Goal: Transaction & Acquisition: Book appointment/travel/reservation

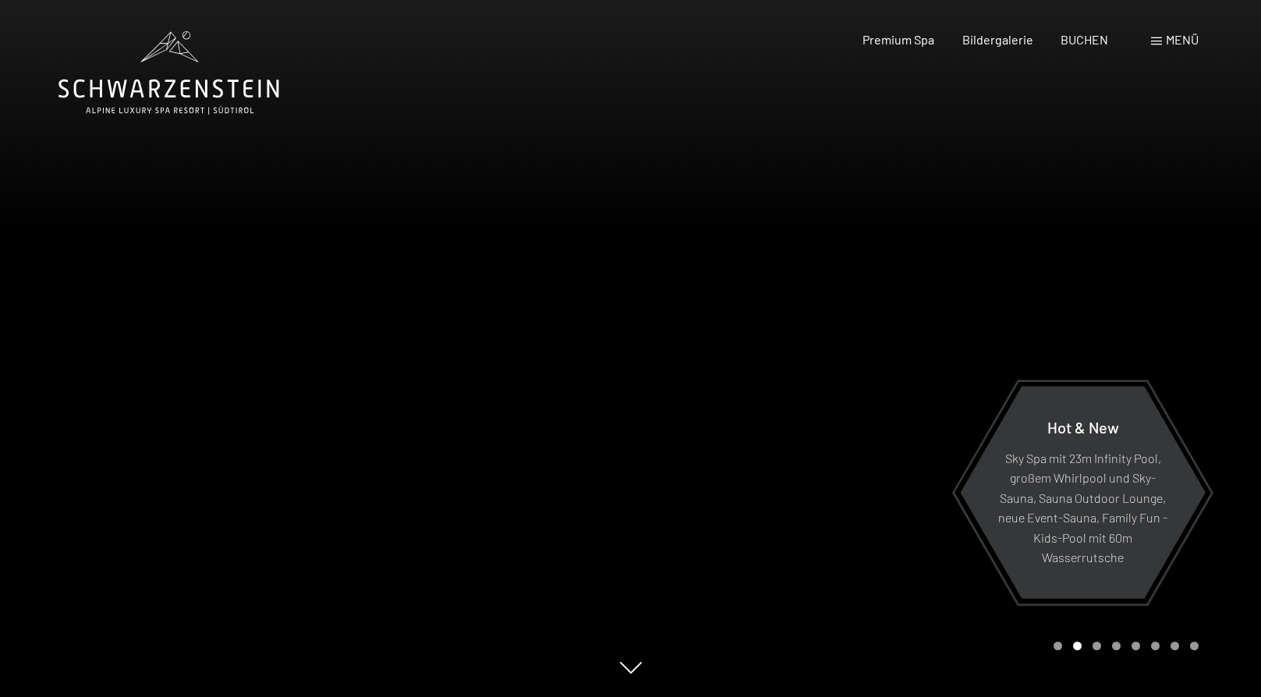
click at [1186, 39] on span "Menü" at bounding box center [1182, 39] width 33 height 15
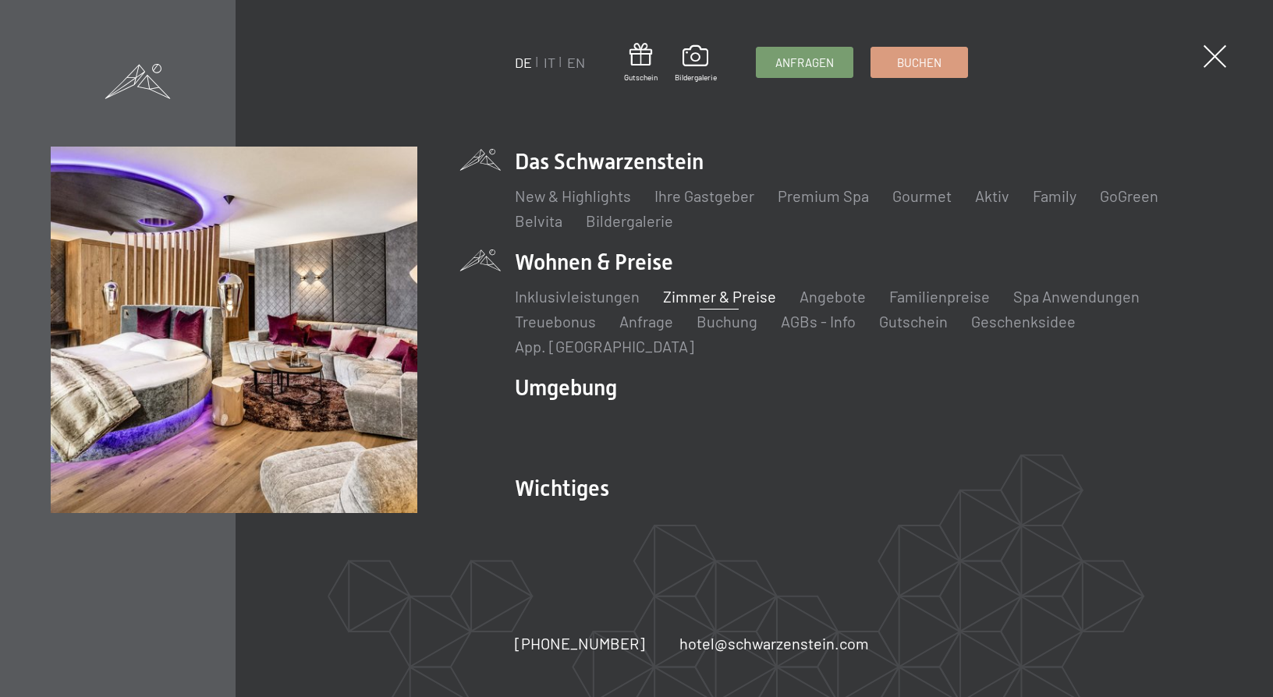
click at [734, 306] on link "Zimmer & Preise" at bounding box center [719, 296] width 113 height 19
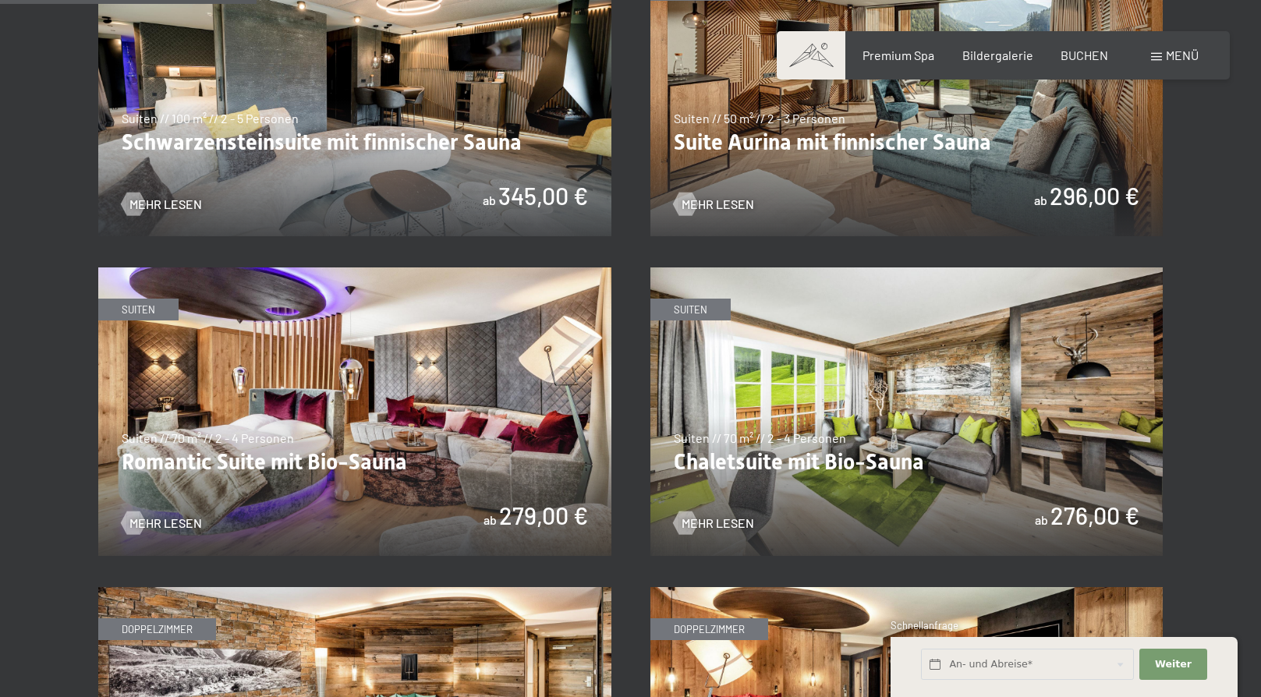
scroll to position [1092, 0]
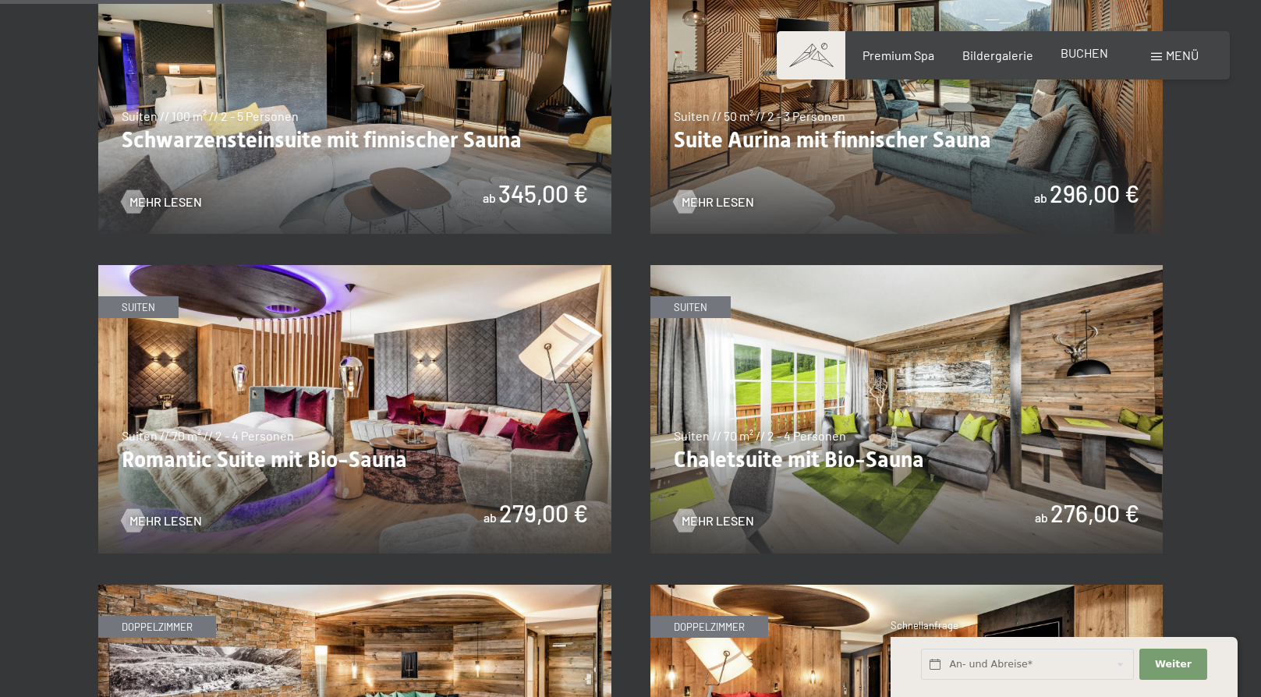
click at [1069, 54] on span "BUCHEN" at bounding box center [1085, 52] width 48 height 15
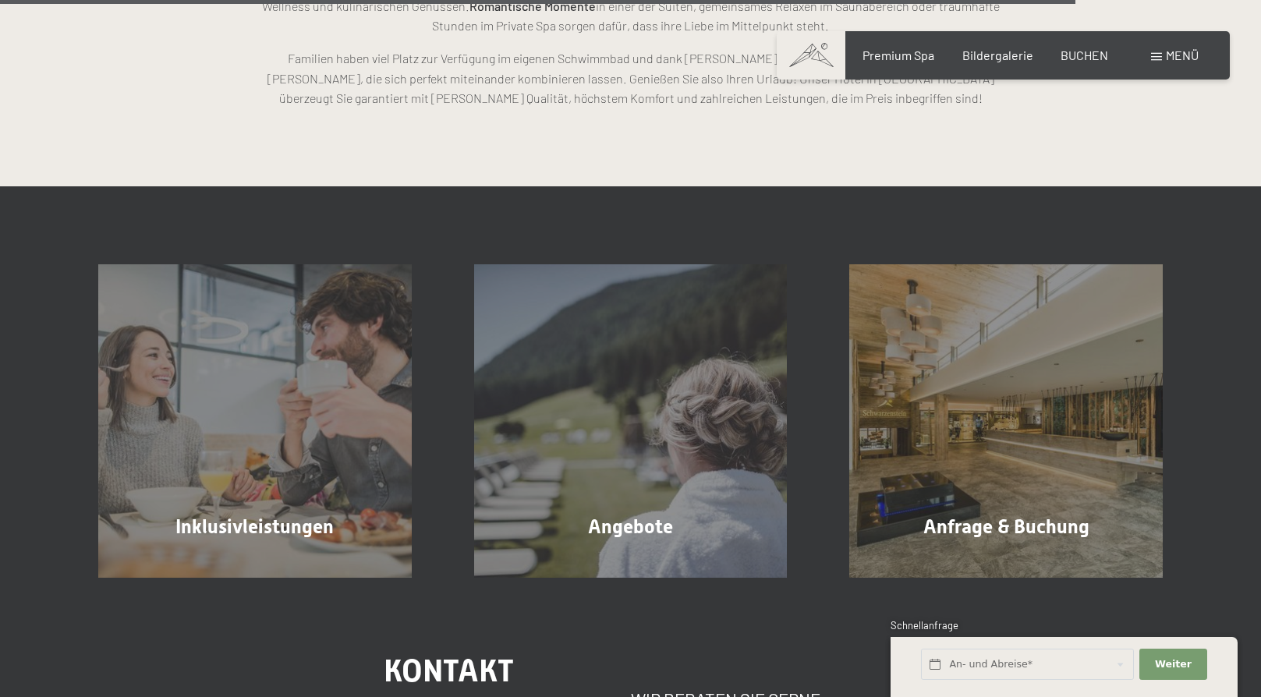
scroll to position [4369, 0]
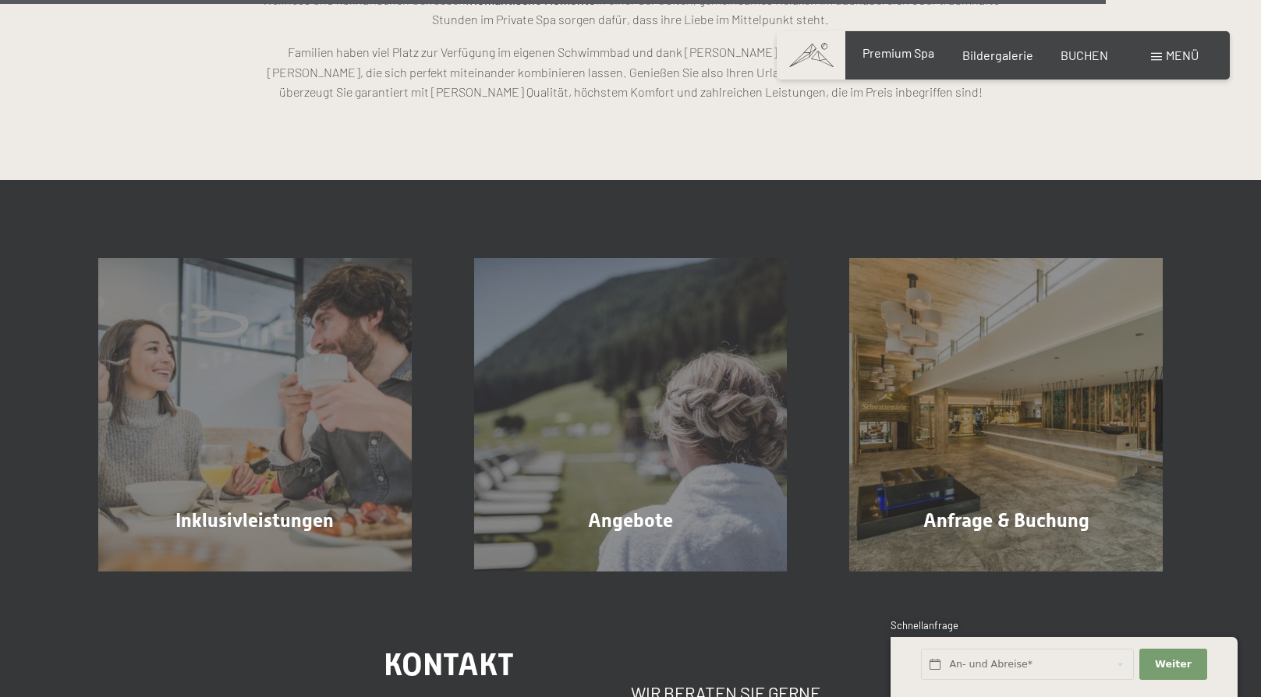
click at [894, 52] on span "Premium Spa" at bounding box center [899, 52] width 72 height 15
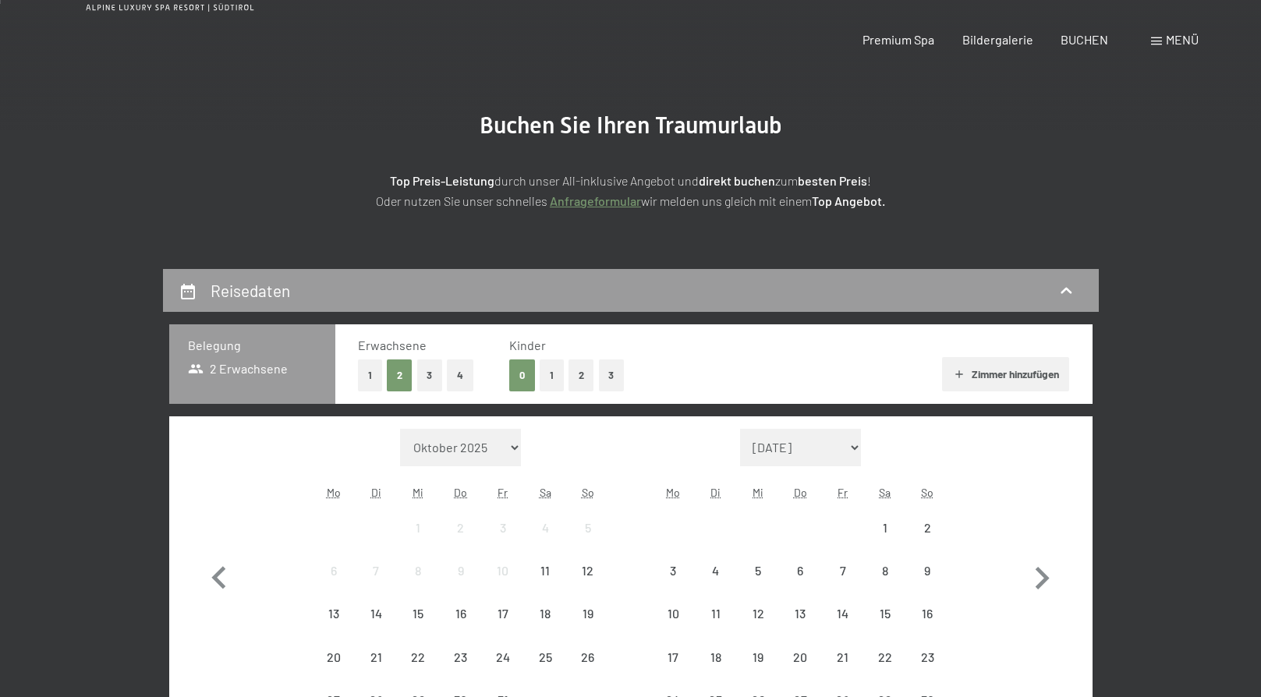
scroll to position [234, 0]
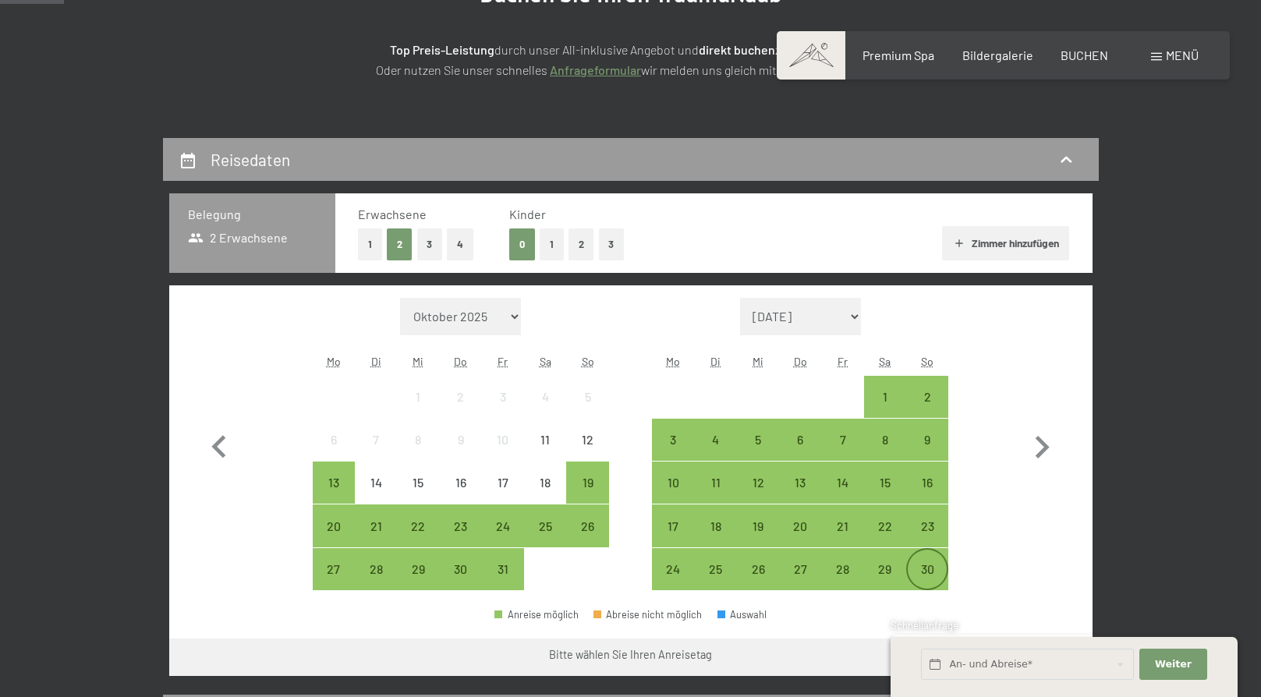
click at [924, 563] on div "30" at bounding box center [927, 582] width 39 height 39
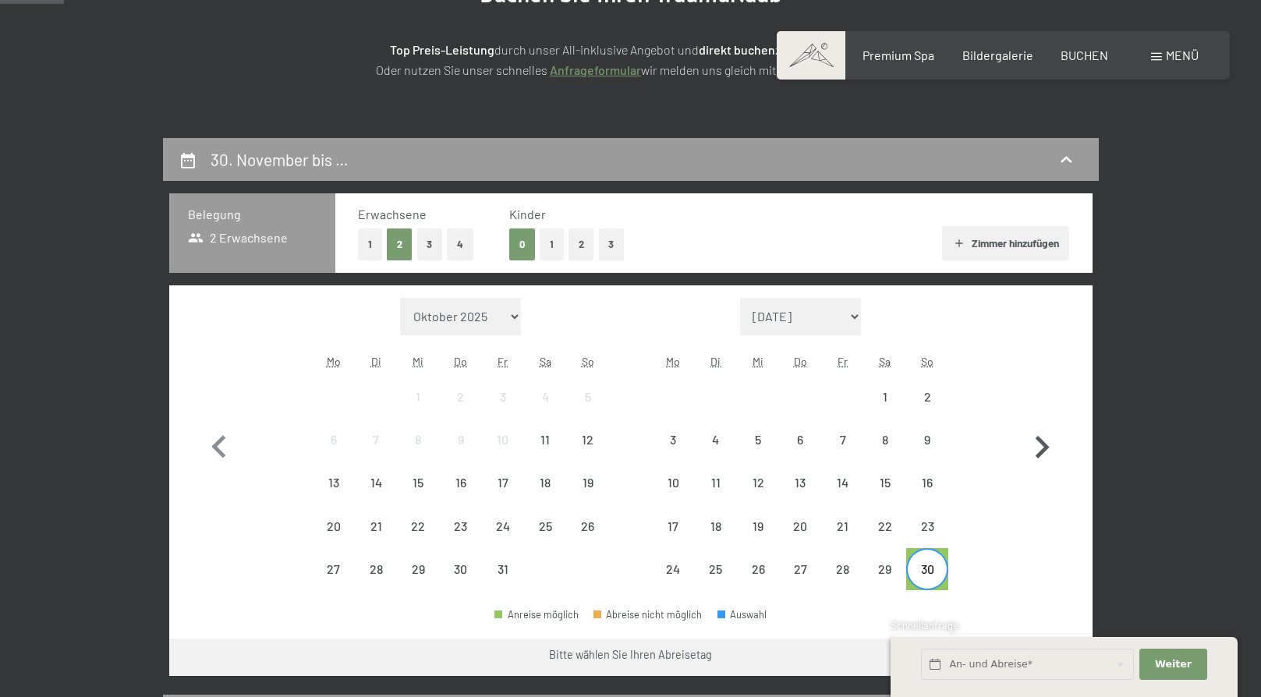
click at [1042, 449] on icon "button" at bounding box center [1042, 447] width 45 height 45
select select "2025-11-01"
select select "2025-12-01"
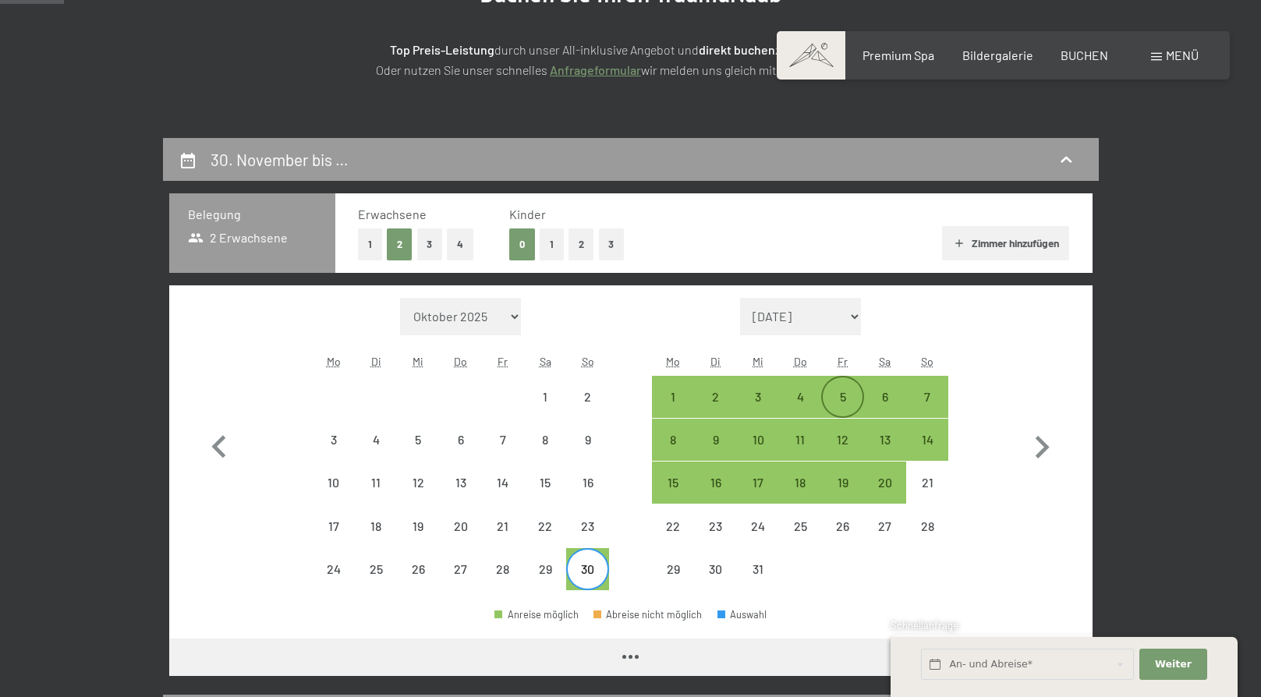
click at [839, 406] on div "5" at bounding box center [842, 410] width 39 height 39
select select "[DATE]"
select select "2025-12-01"
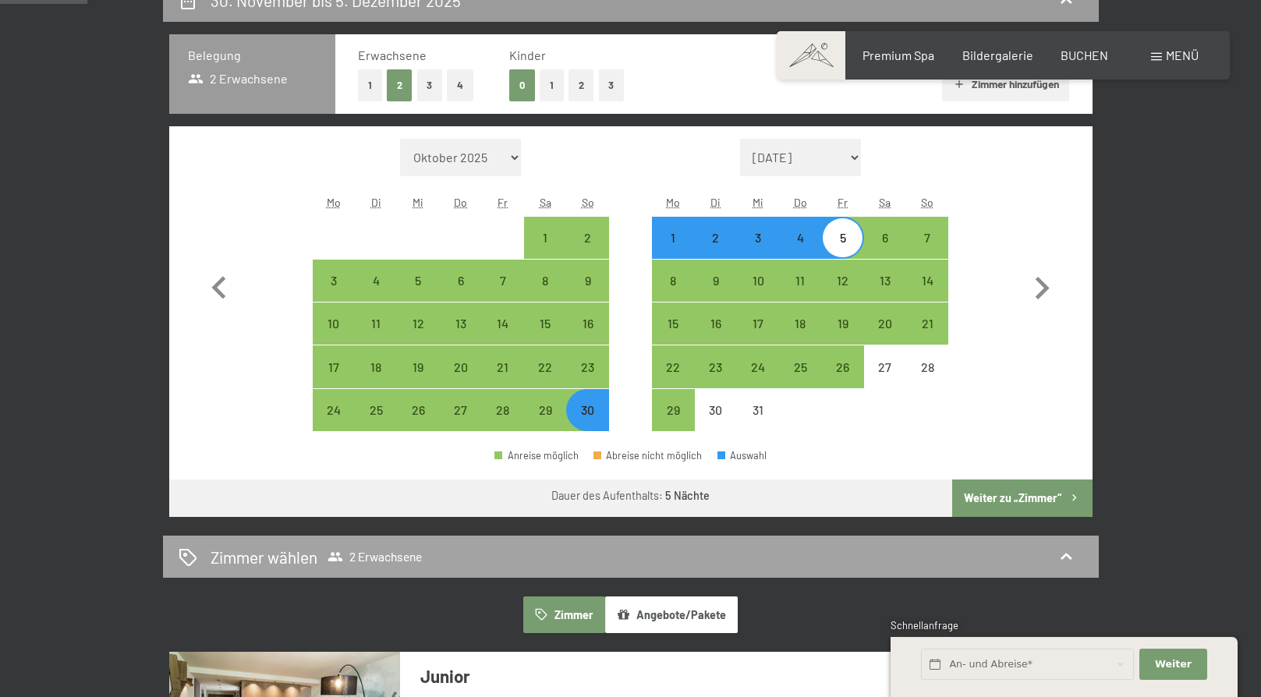
scroll to position [468, 0]
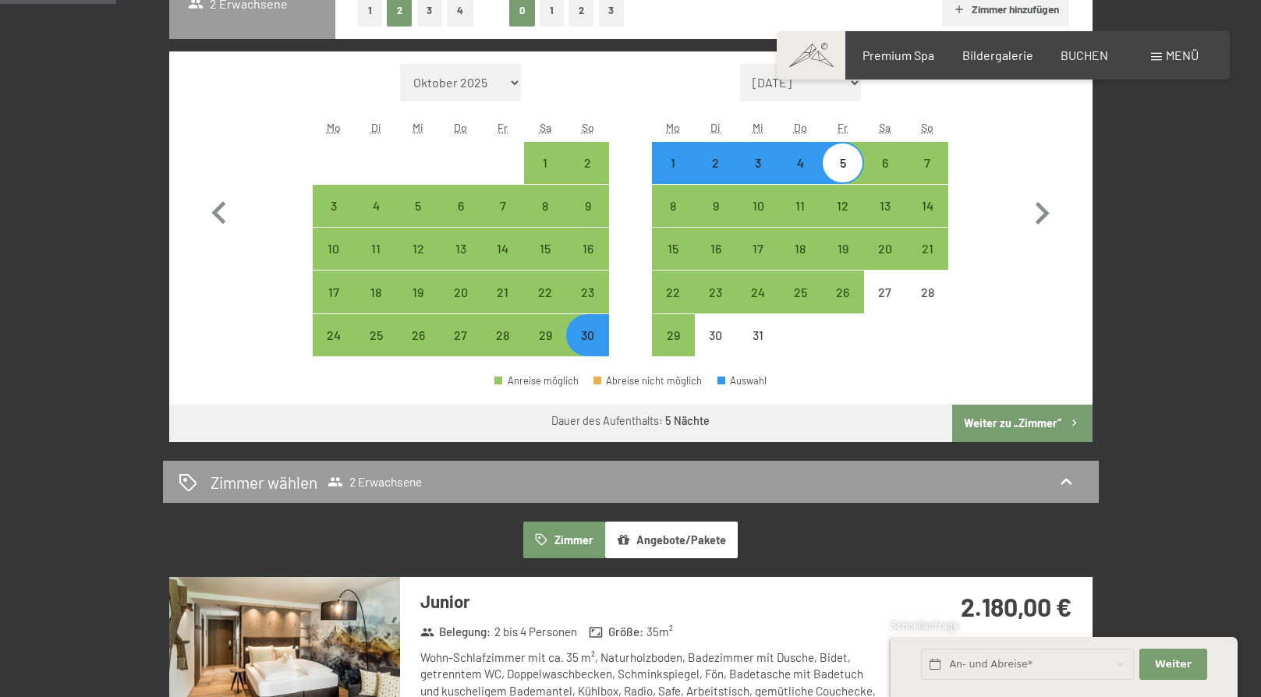
click at [1013, 421] on button "Weiter zu „Zimmer“" at bounding box center [1023, 423] width 140 height 37
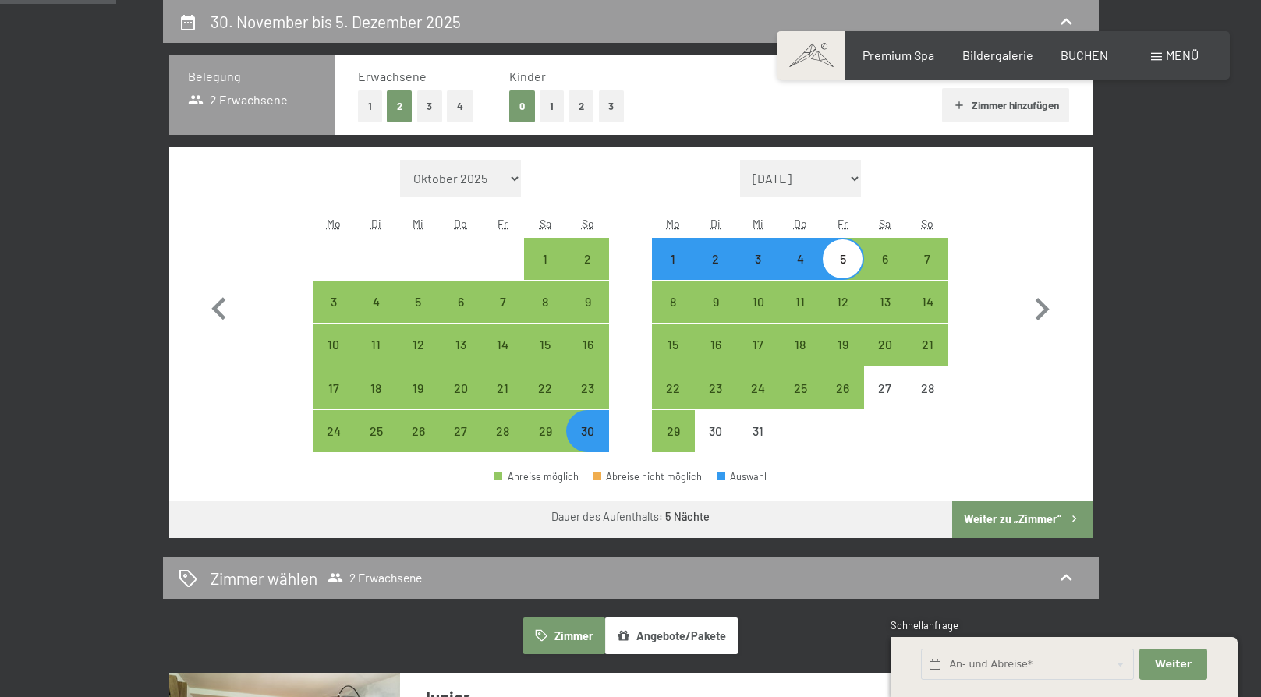
select select "2025-11-01"
select select "2025-12-01"
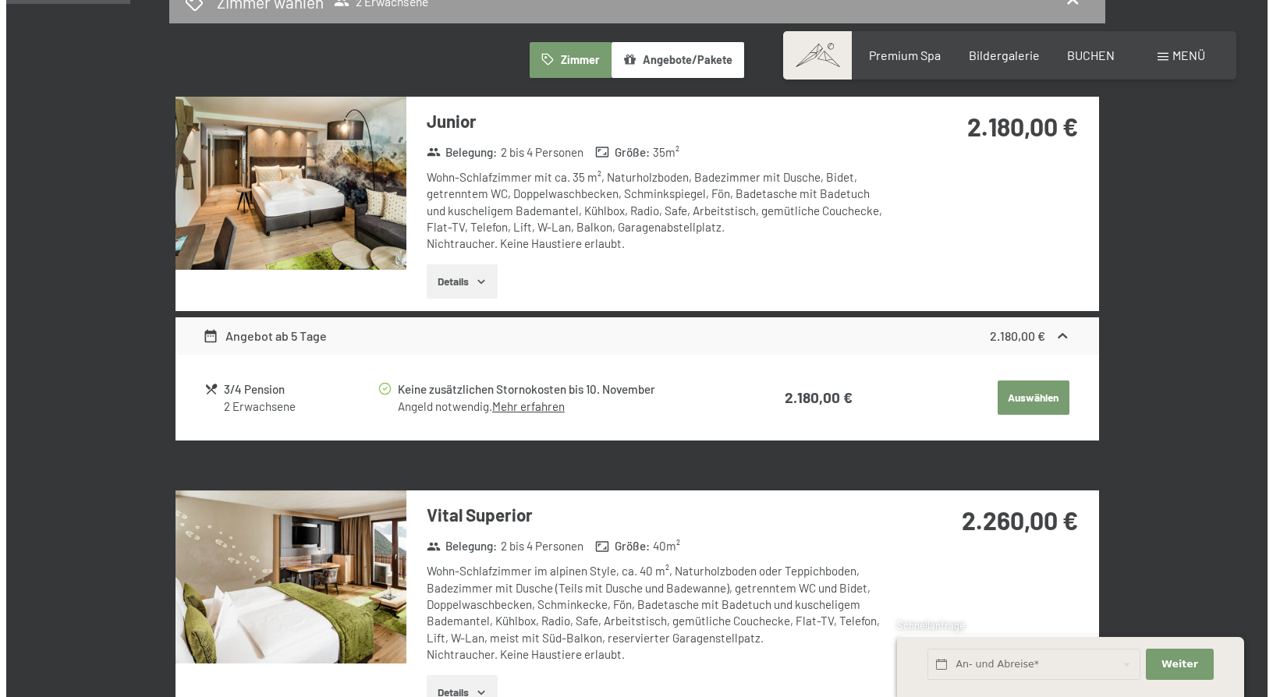
scroll to position [450, 0]
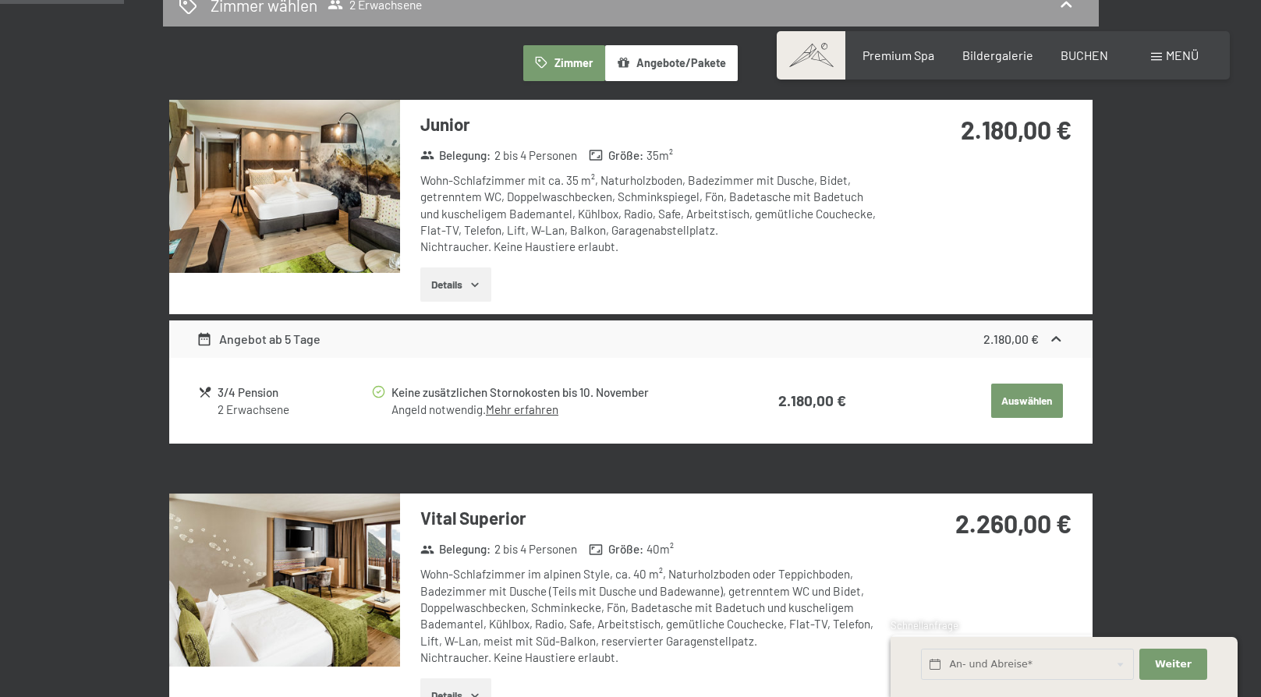
click at [1166, 54] on span "Menü" at bounding box center [1182, 55] width 33 height 15
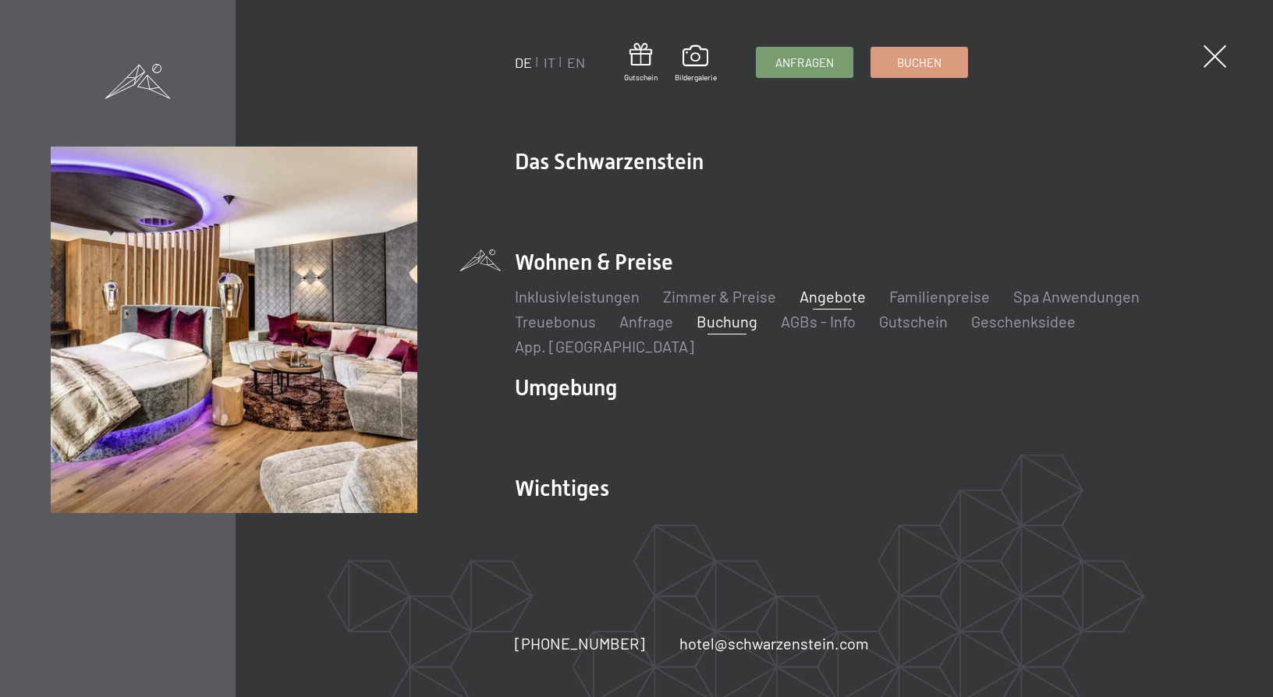
click at [839, 306] on link "Angebote" at bounding box center [833, 296] width 66 height 19
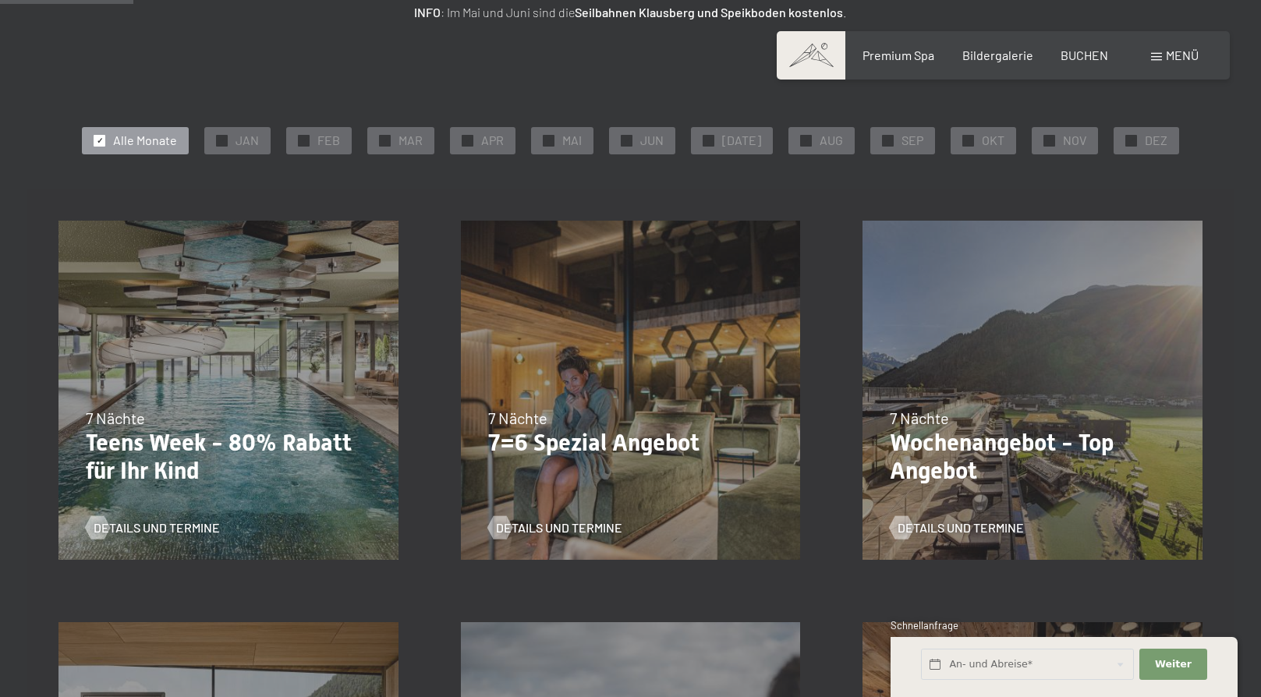
scroll to position [312, 0]
click at [902, 143] on span "SEP" at bounding box center [913, 139] width 22 height 17
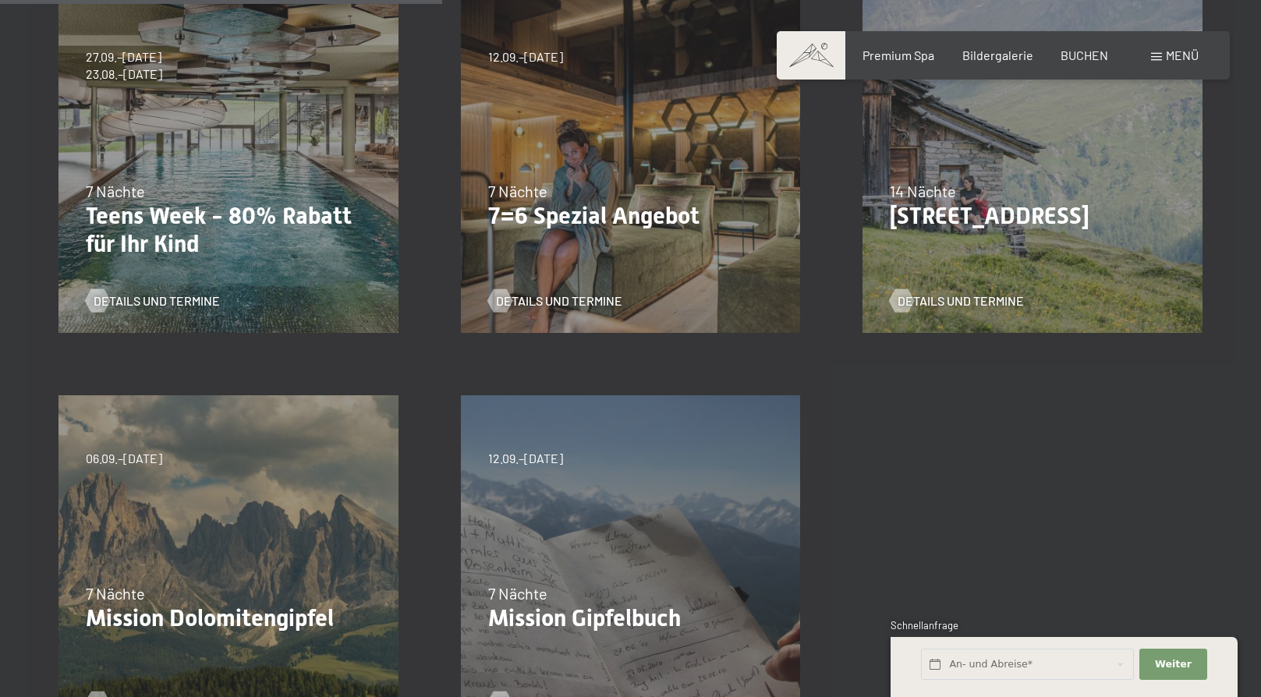
scroll to position [624, 0]
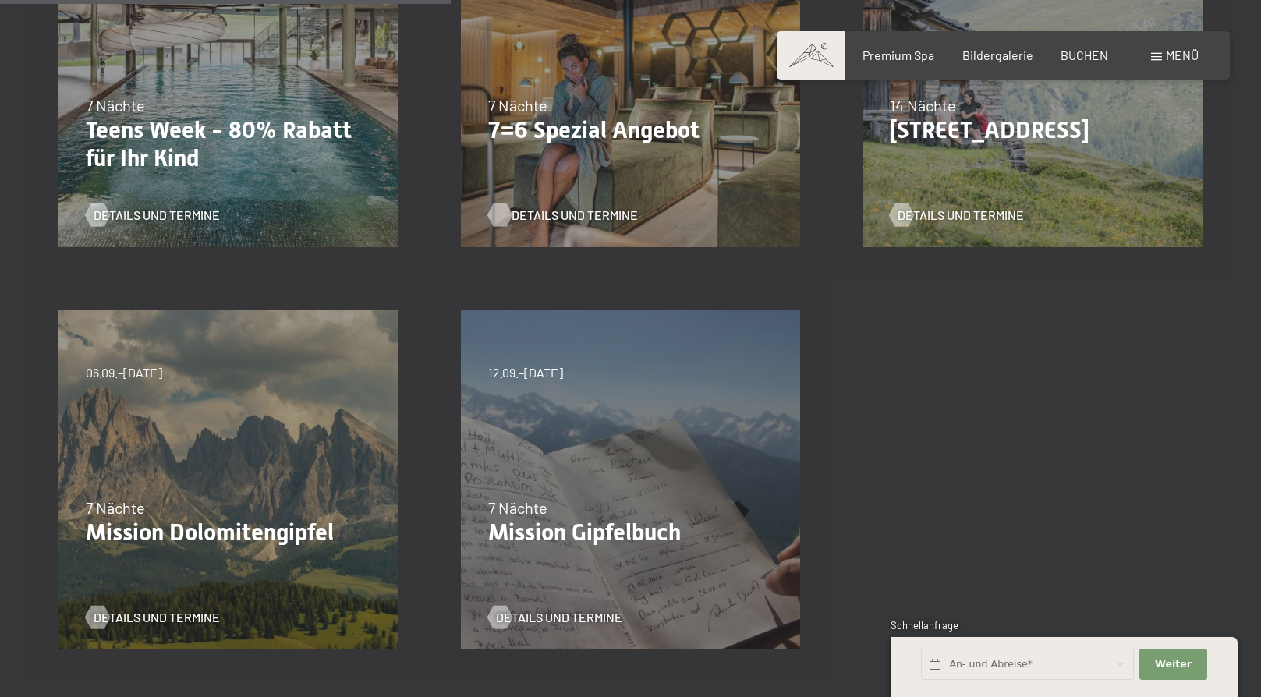
click at [567, 216] on span "Details und Termine" at bounding box center [575, 215] width 126 height 17
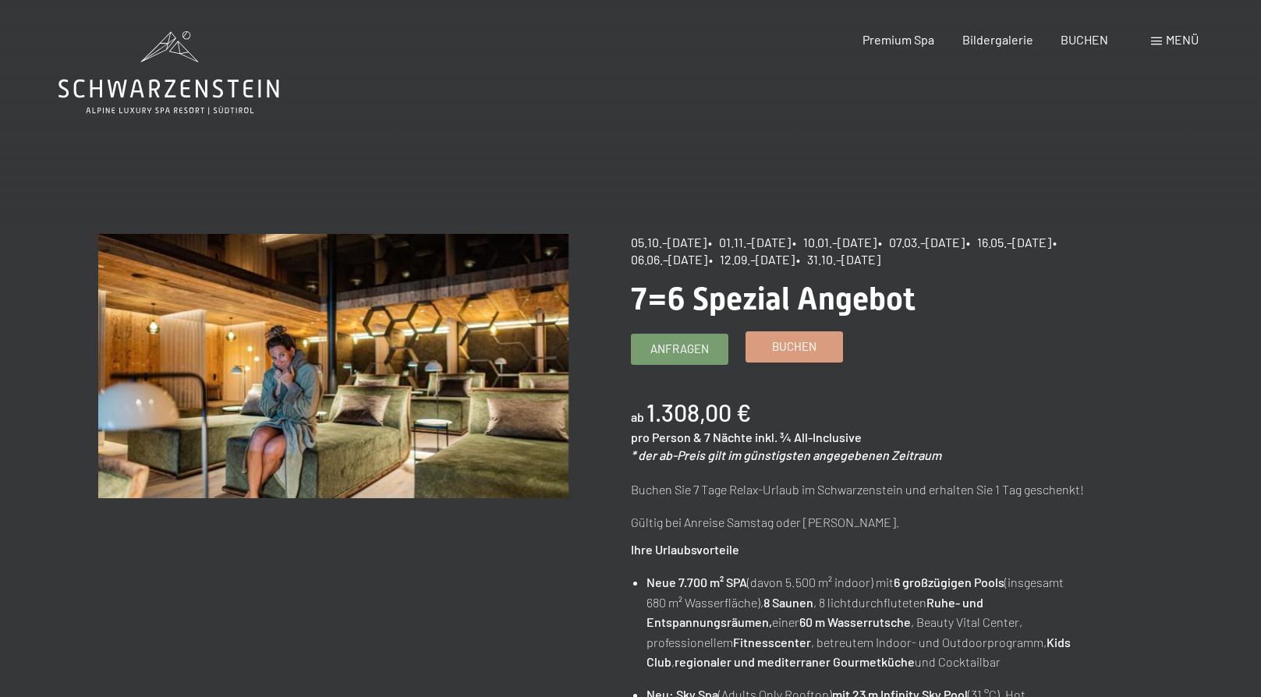
click at [795, 348] on span "Buchen" at bounding box center [794, 347] width 44 height 16
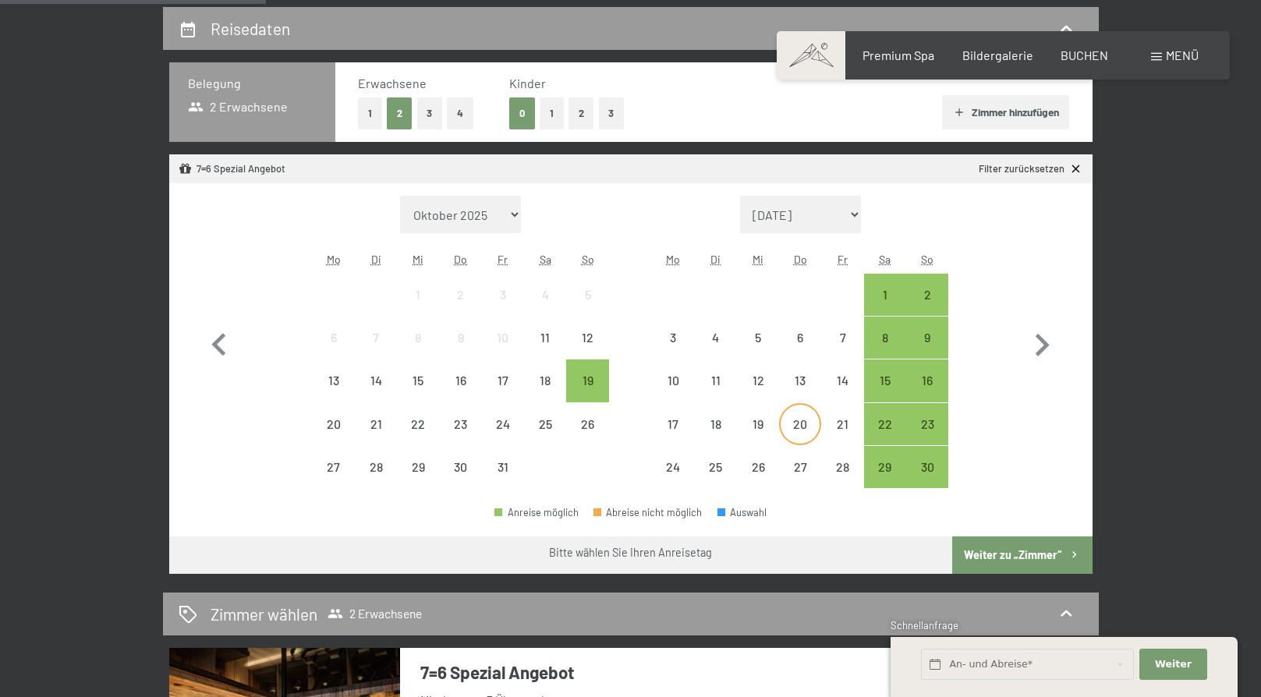
scroll to position [390, 0]
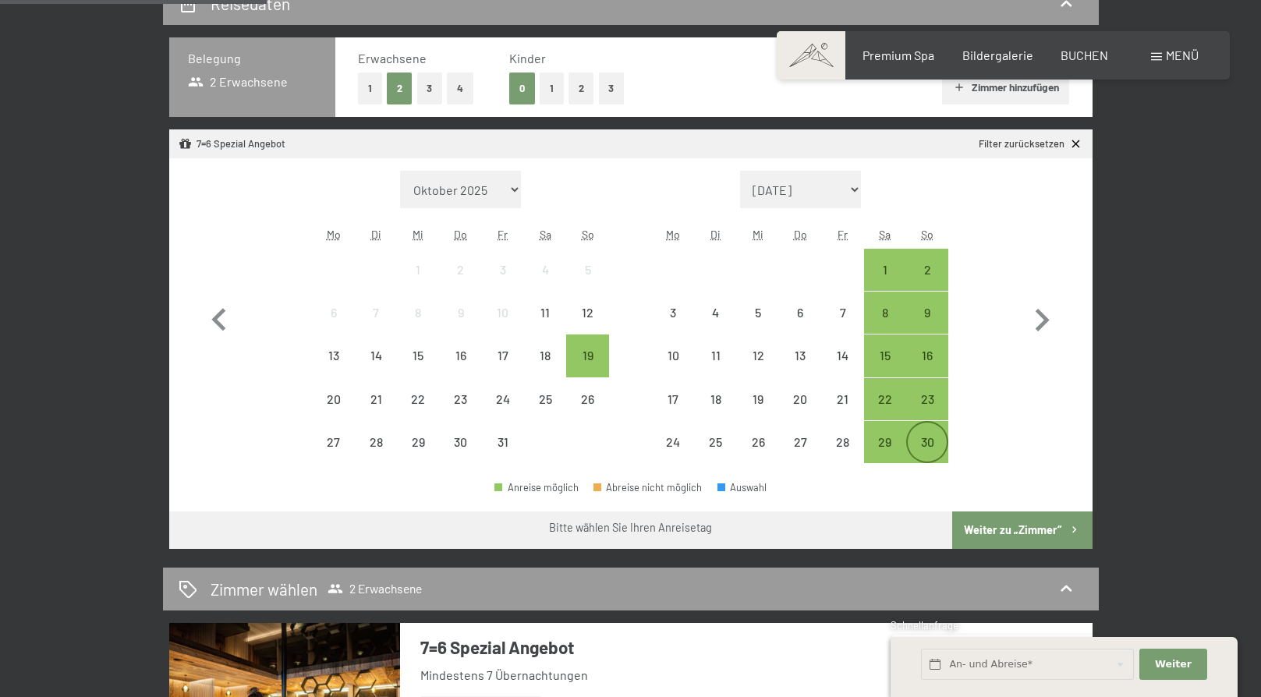
click at [926, 438] on div "30" at bounding box center [927, 455] width 39 height 39
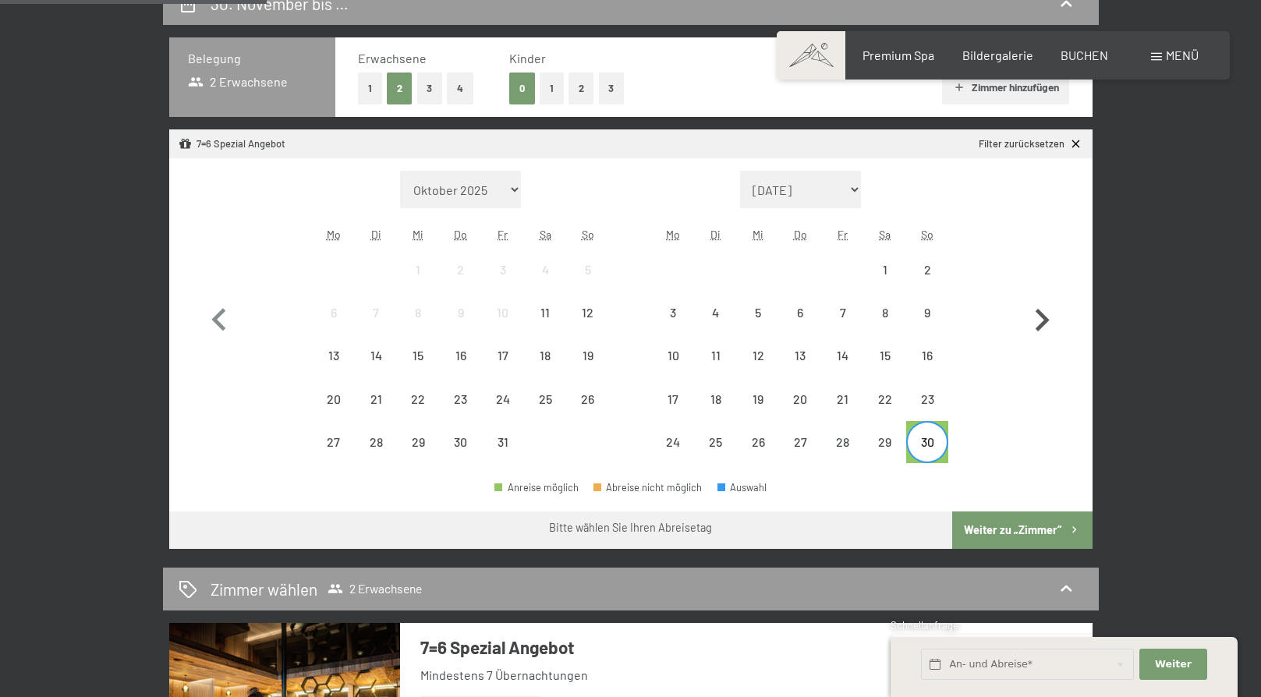
click at [1045, 321] on icon "button" at bounding box center [1043, 320] width 14 height 23
select select "2025-11-01"
select select "2025-12-01"
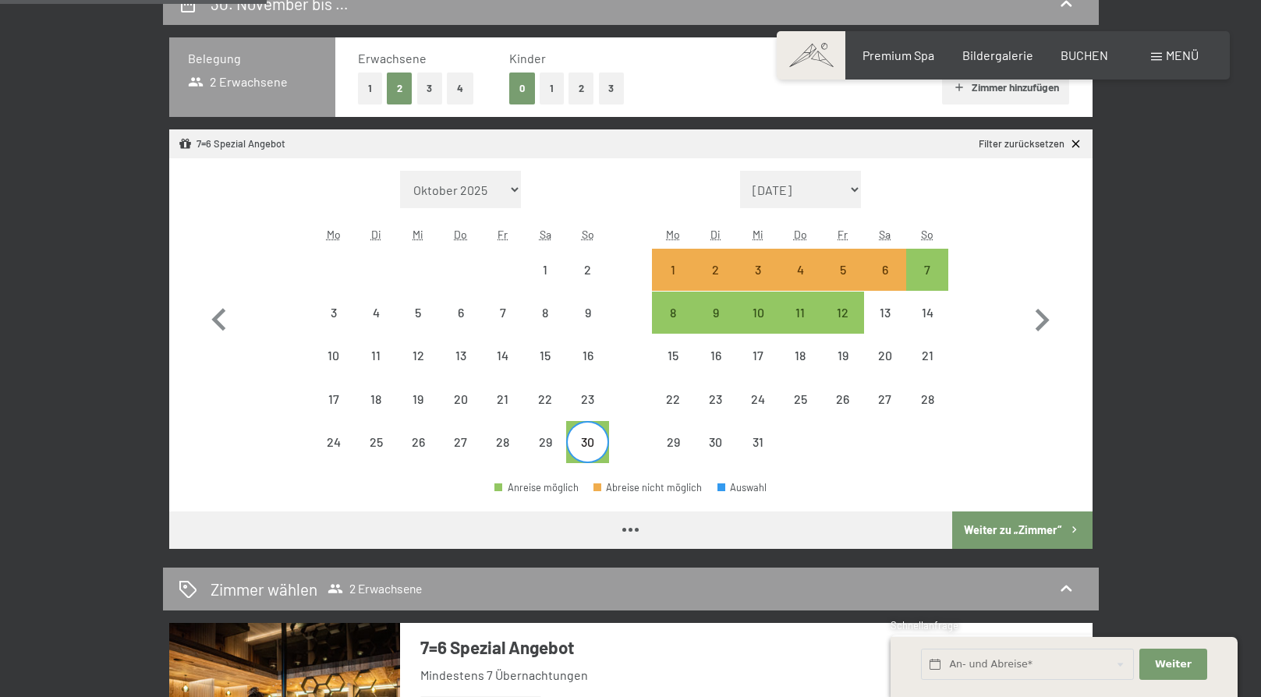
select select "2025-11-01"
select select "2025-12-01"
click at [935, 270] on div "7" at bounding box center [927, 283] width 39 height 39
select select "2025-11-01"
select select "2025-12-01"
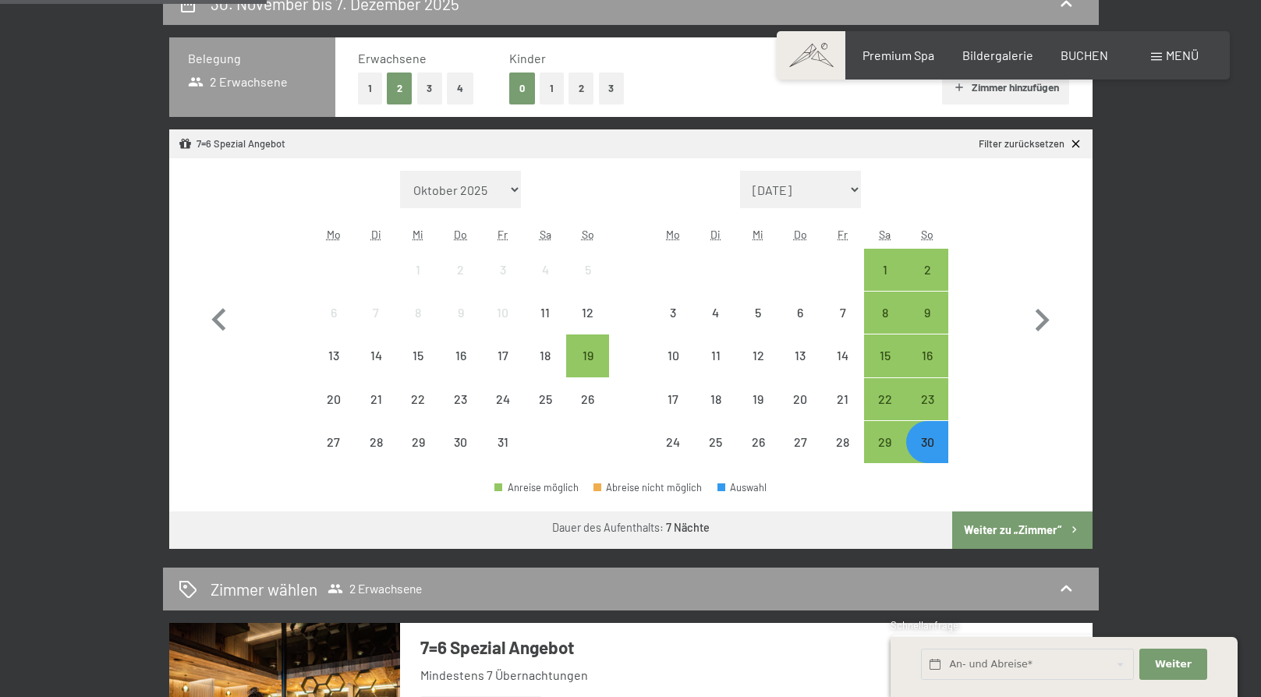
click at [1013, 528] on button "Weiter zu „Zimmer“" at bounding box center [1023, 530] width 140 height 37
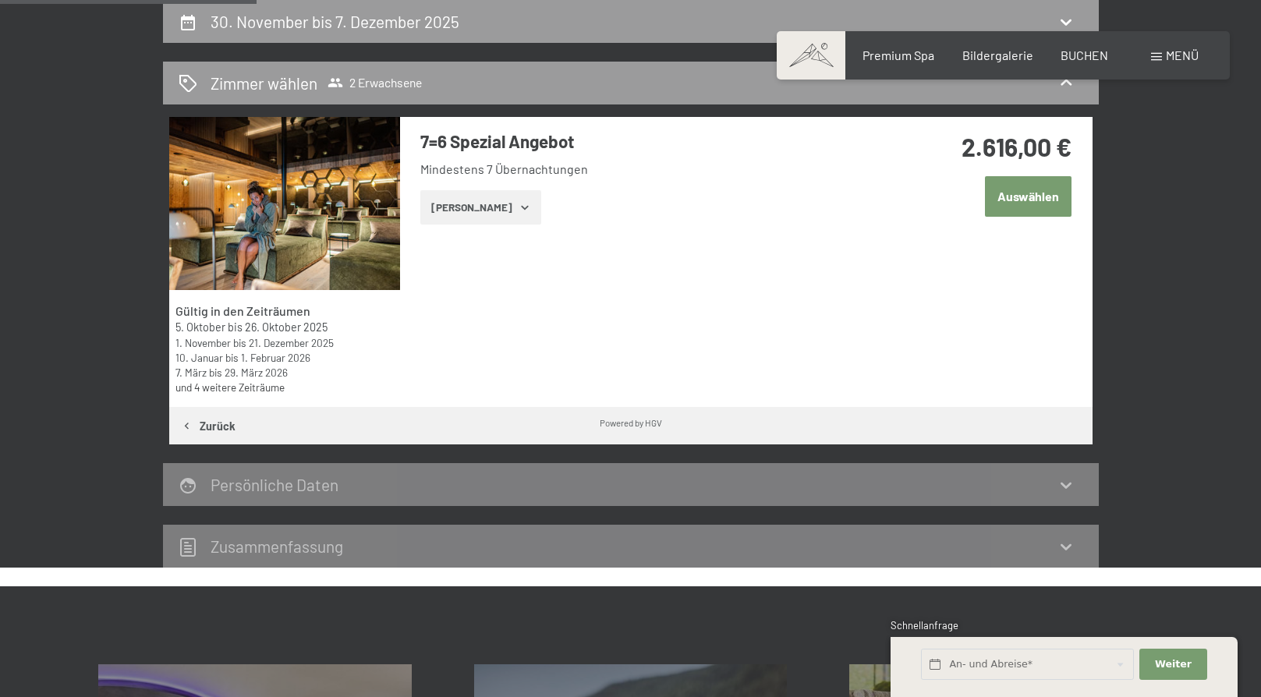
click at [1035, 197] on button "Auswählen" at bounding box center [1028, 196] width 87 height 40
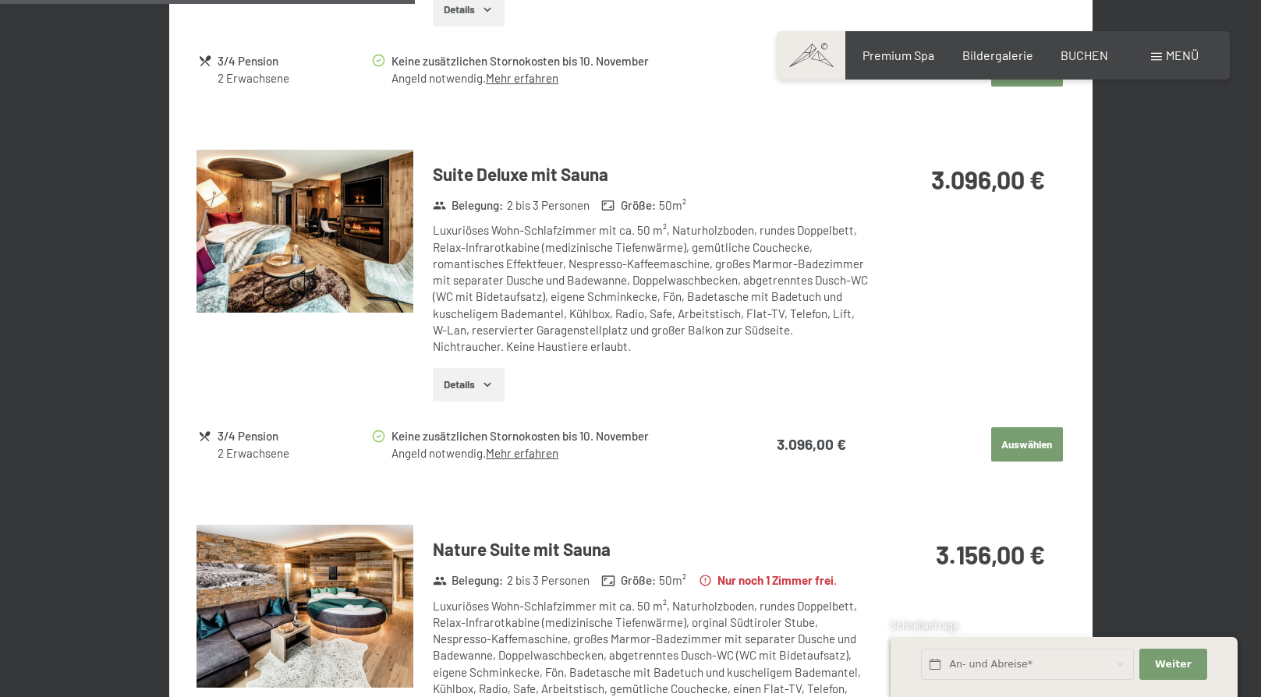
scroll to position [1403, 0]
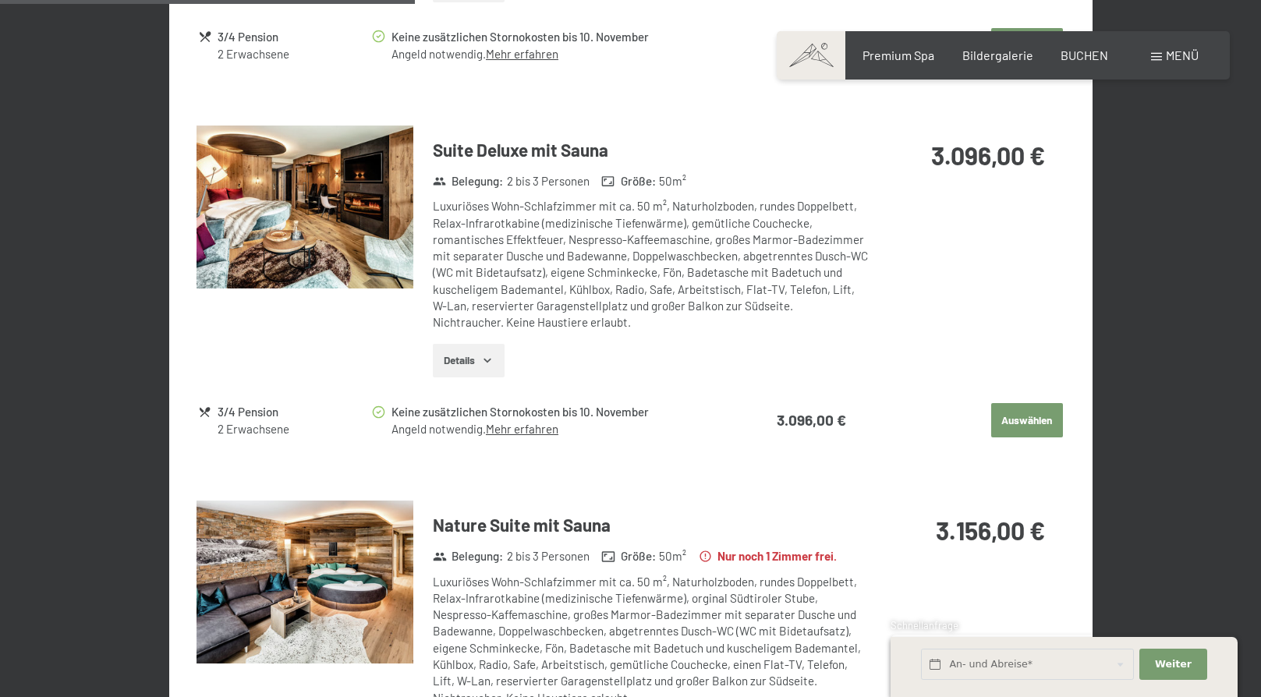
click at [1015, 420] on button "Auswählen" at bounding box center [1028, 420] width 72 height 34
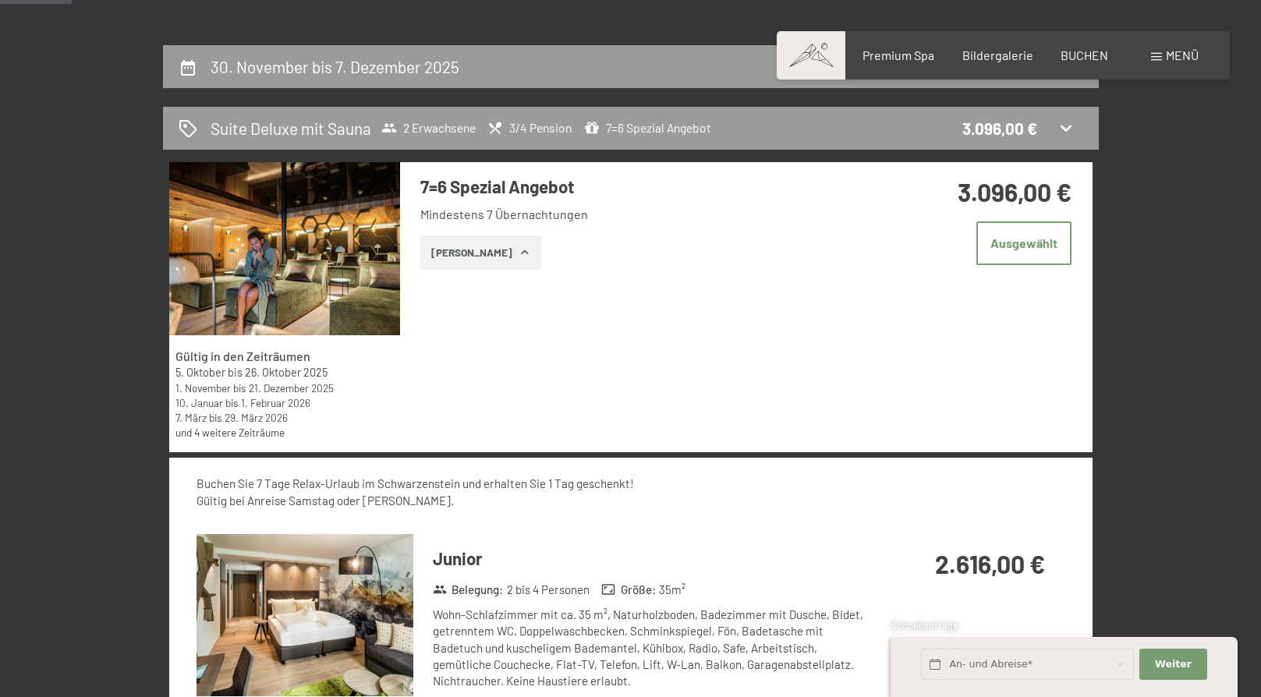
scroll to position [294, 0]
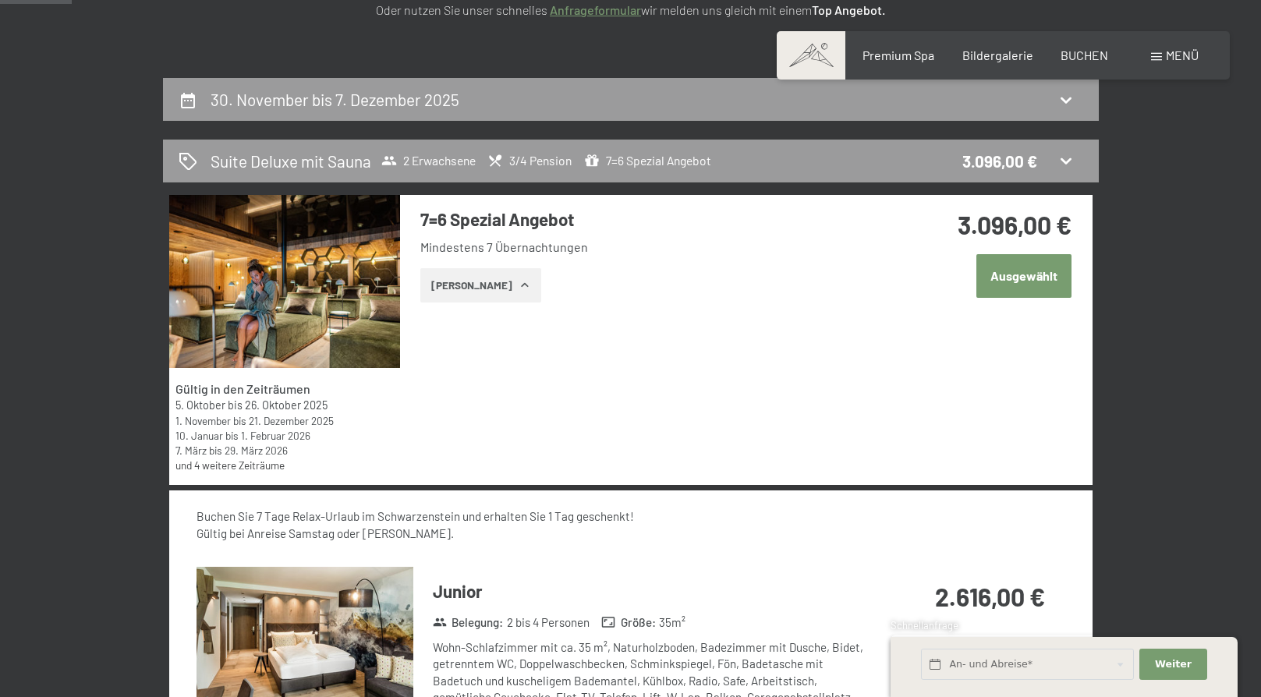
click at [1014, 278] on button "Ausgewählt" at bounding box center [1024, 275] width 95 height 43
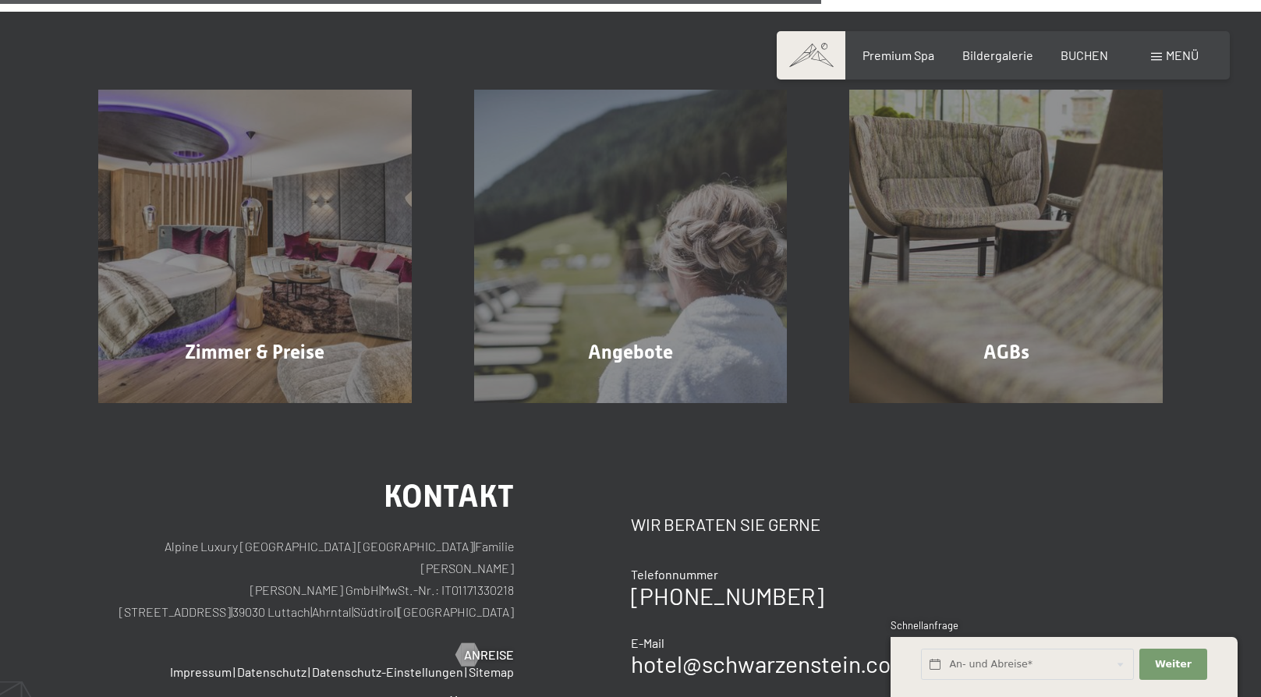
scroll to position [918, 0]
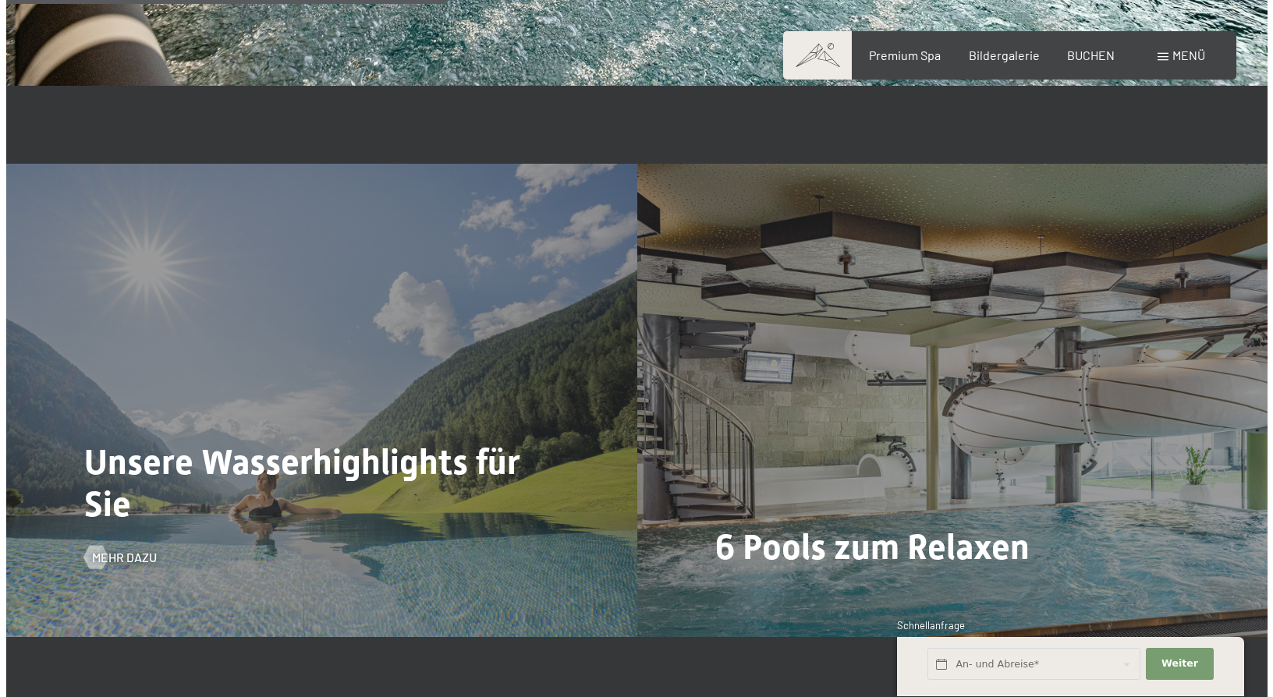
scroll to position [3823, 0]
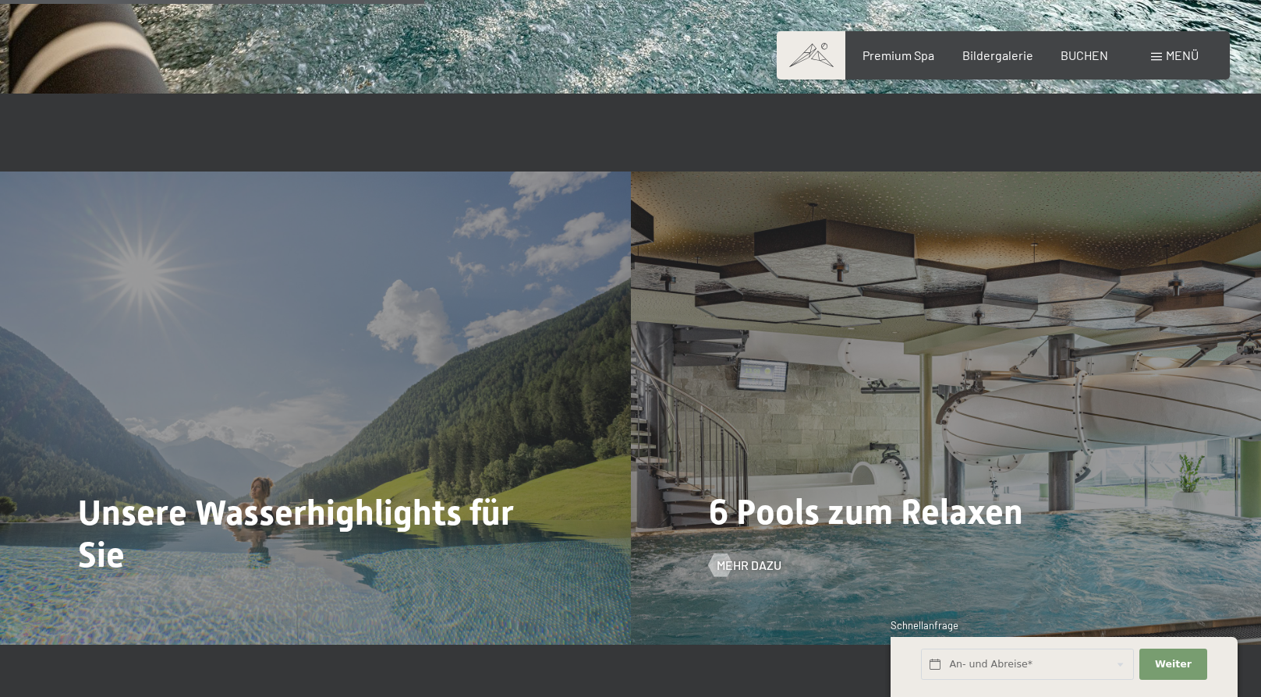
click at [903, 491] on span "6 Pools zum Relaxen" at bounding box center [866, 511] width 314 height 41
click at [737, 557] on span "Mehr dazu" at bounding box center [765, 565] width 65 height 17
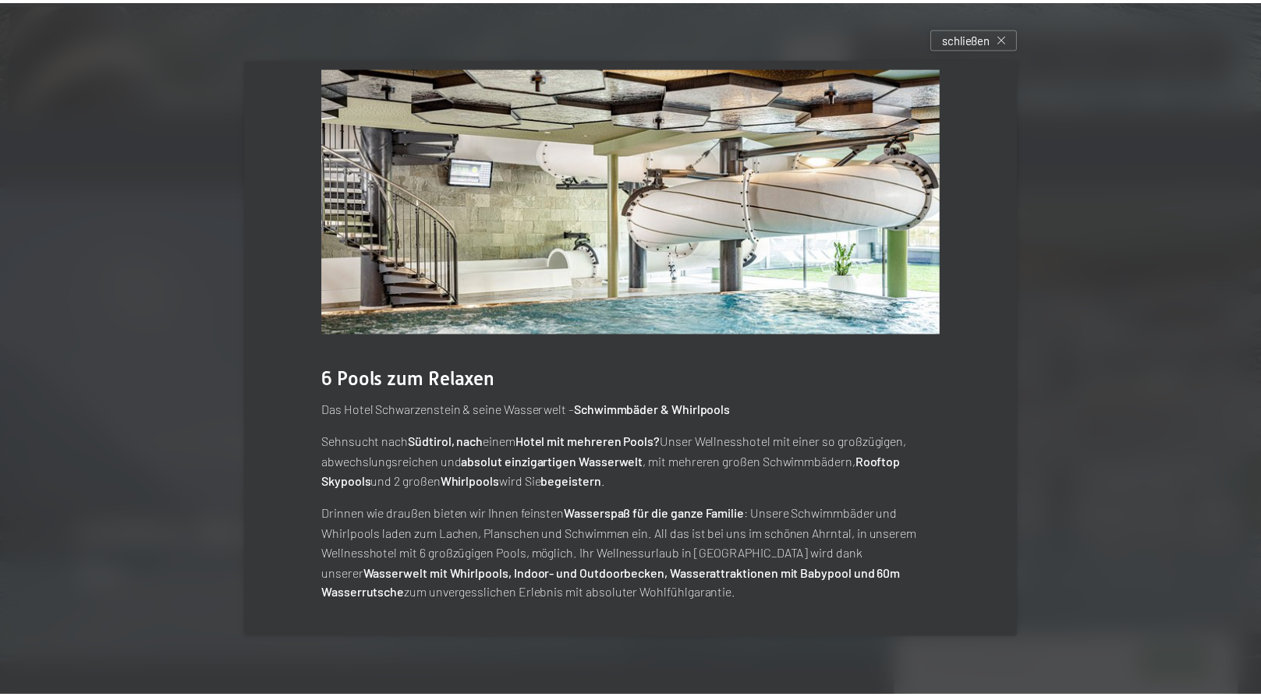
scroll to position [0, 0]
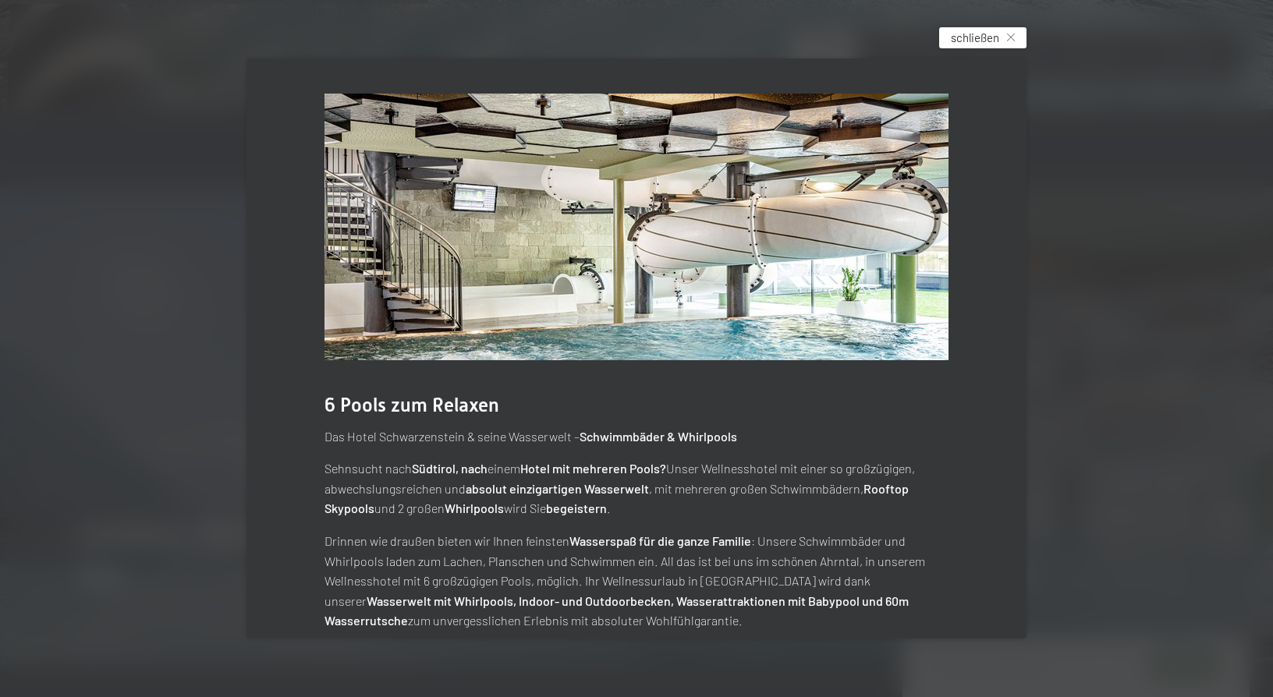
click at [1006, 35] on div "schließen" at bounding box center [982, 37] width 87 height 21
